Goal: Transaction & Acquisition: Obtain resource

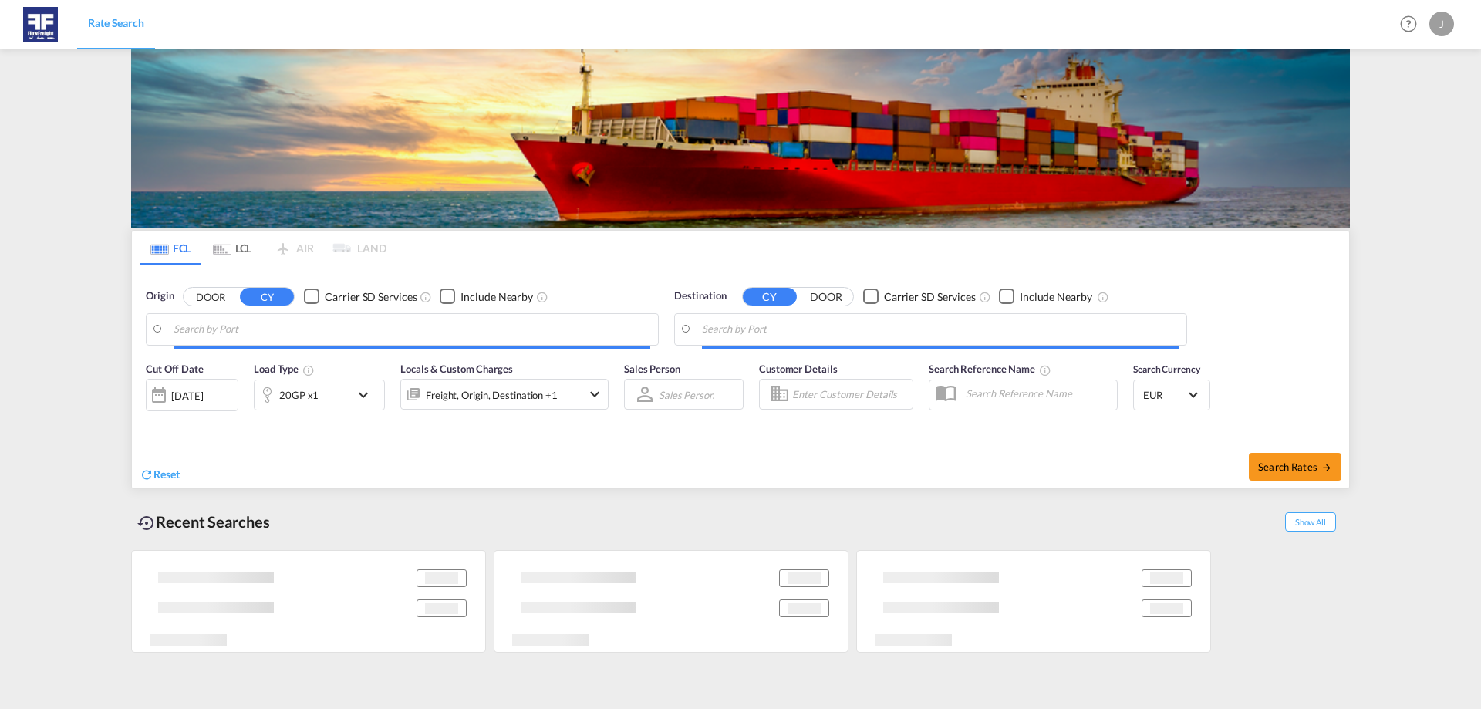
type input "[GEOGRAPHIC_DATA], NLRTM"
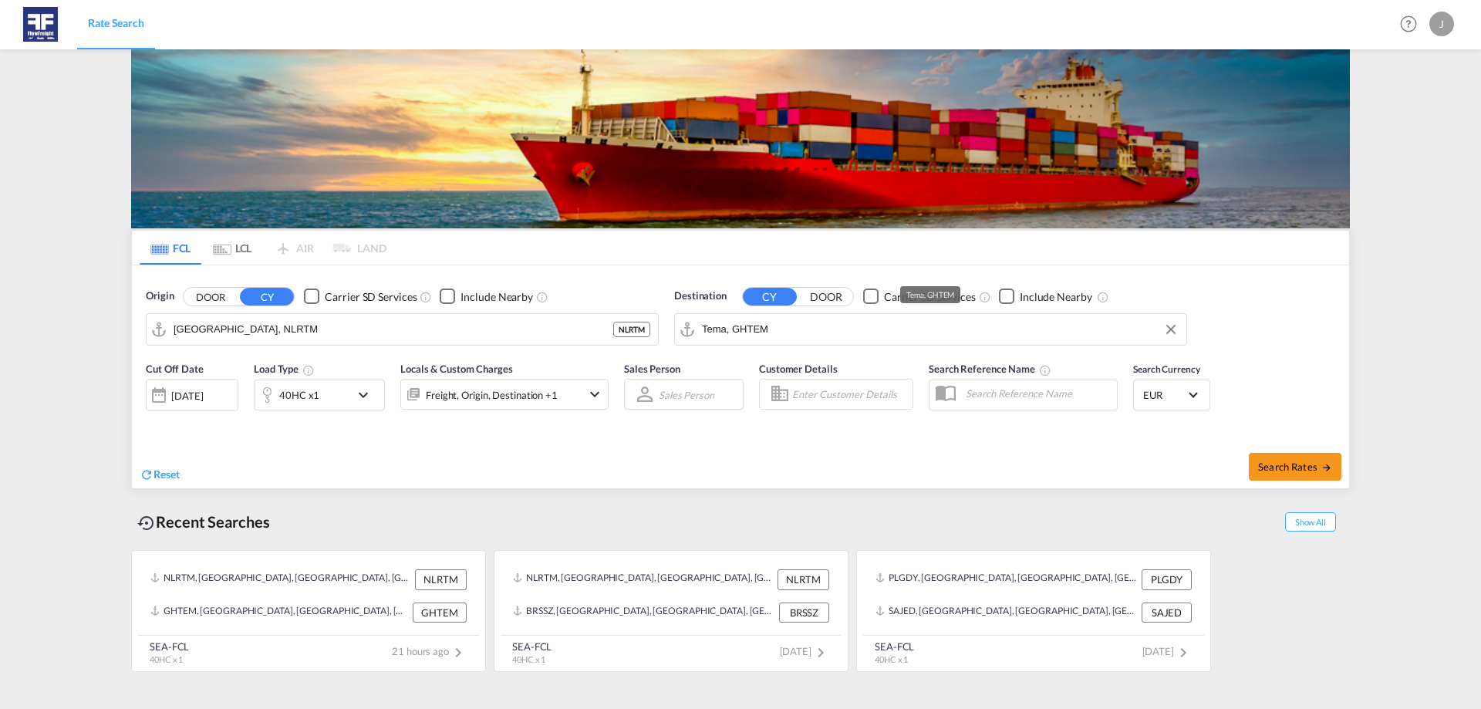
click at [864, 339] on input "Tema, GHTEM" at bounding box center [940, 329] width 477 height 23
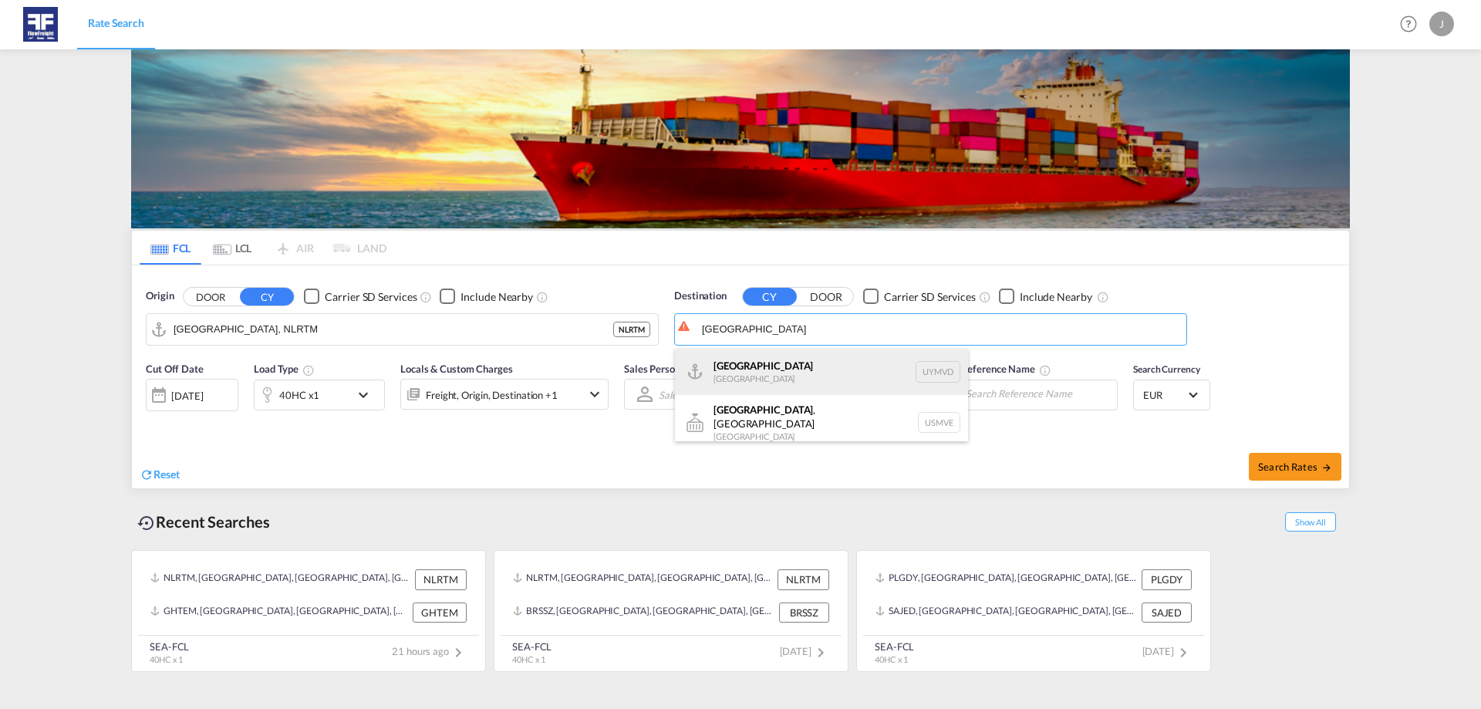
click at [819, 361] on div "[GEOGRAPHIC_DATA] [GEOGRAPHIC_DATA] UYMVD" at bounding box center [821, 372] width 293 height 46
type input "[GEOGRAPHIC_DATA], UYMVD"
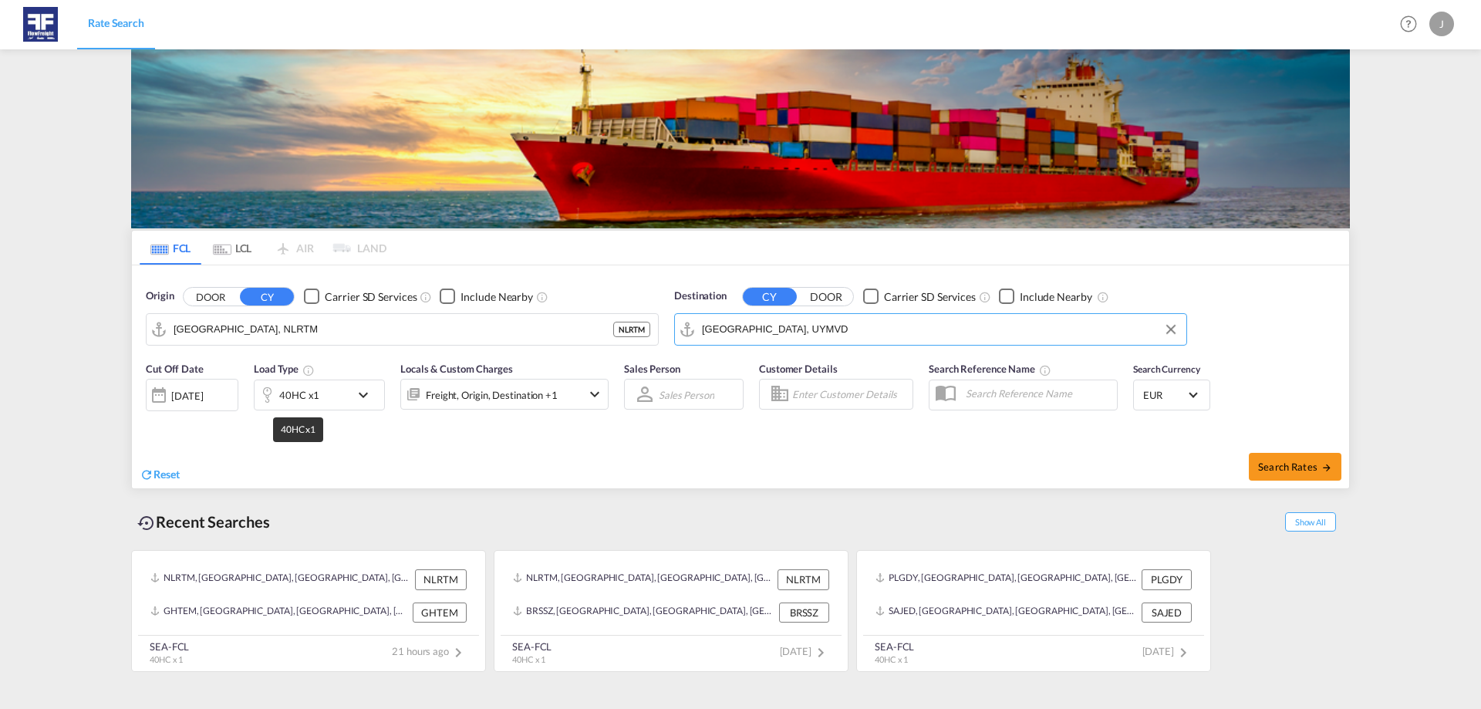
click at [307, 403] on div "40HC x1" at bounding box center [299, 395] width 40 height 22
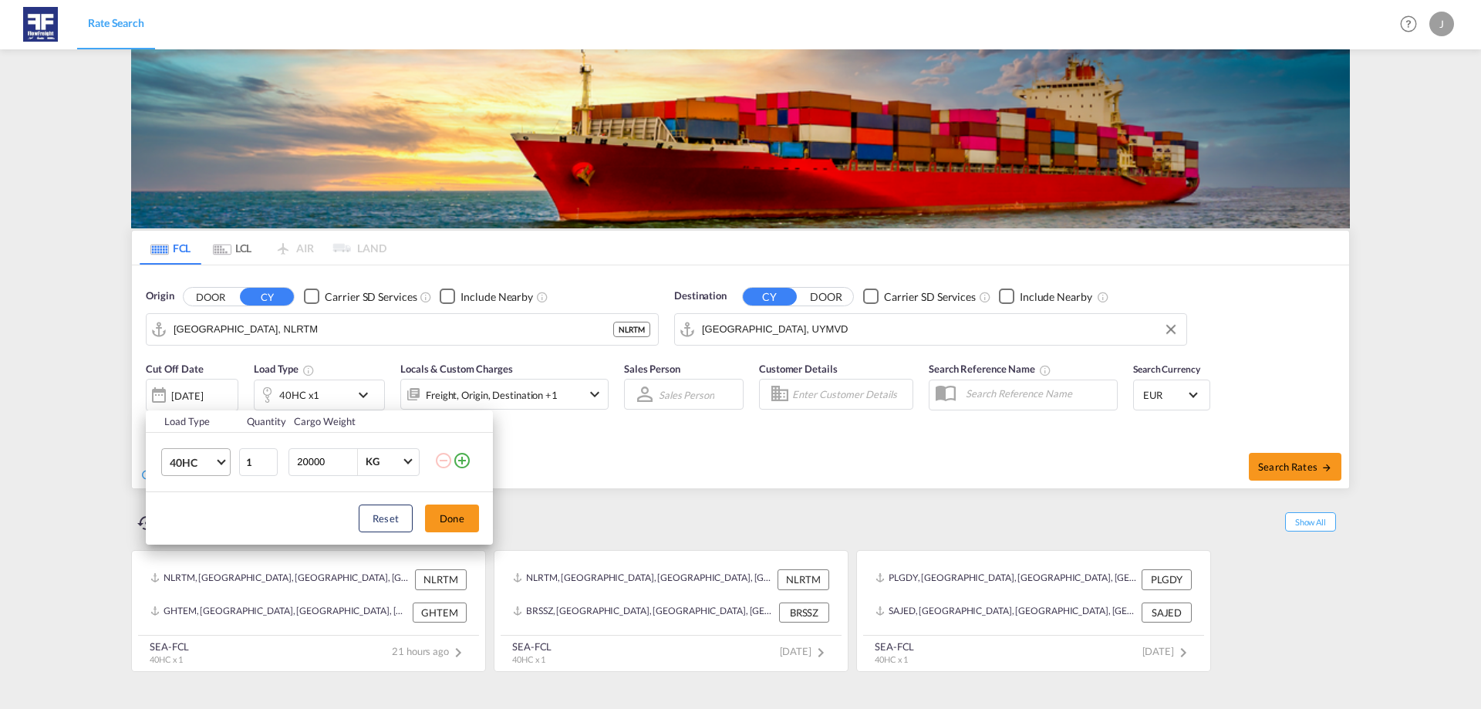
click at [207, 466] on span "40HC" at bounding box center [192, 462] width 45 height 15
click at [206, 389] on md-option "20GP" at bounding box center [209, 388] width 105 height 37
click at [444, 515] on button "Done" at bounding box center [452, 519] width 54 height 28
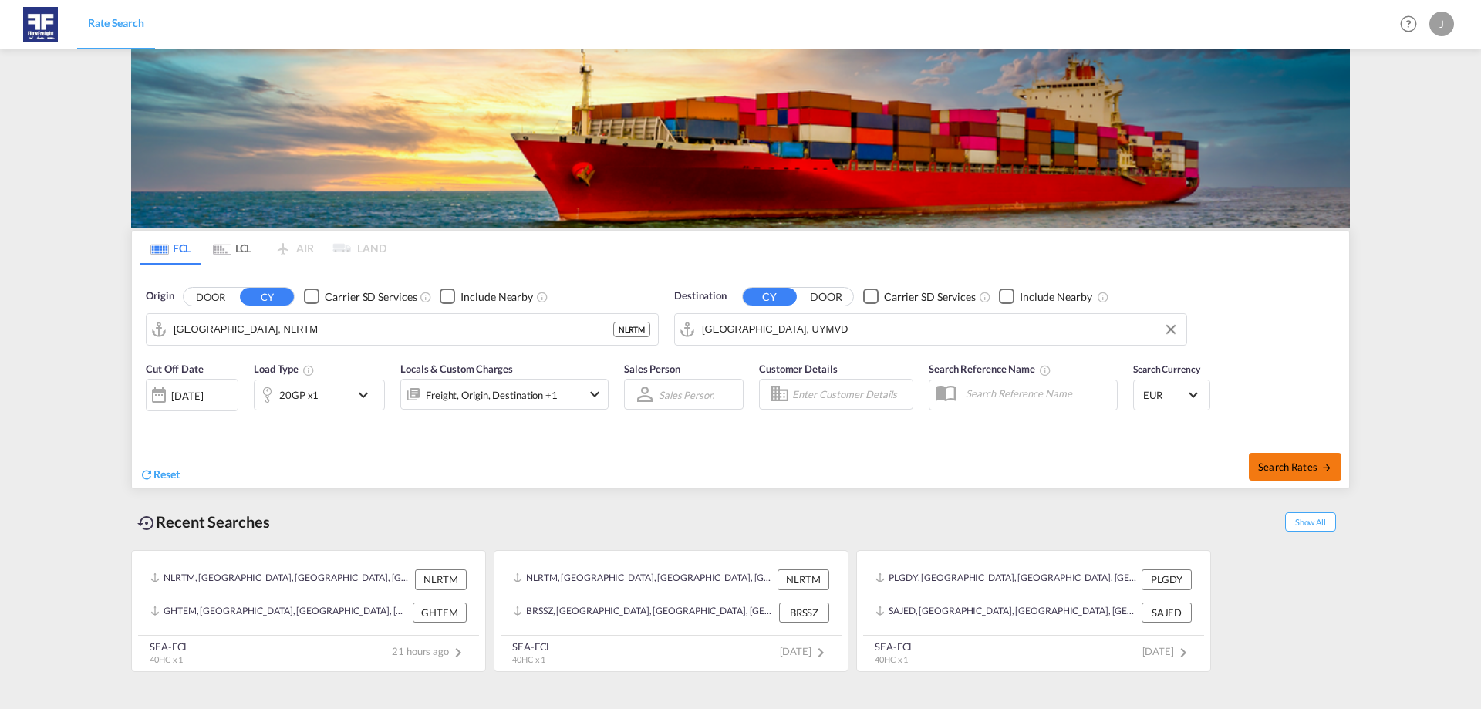
click at [1306, 474] on button "Search Rates" at bounding box center [1295, 467] width 93 height 28
type input "NLRTM to UYMVD / [DATE]"
